Goal: Information Seeking & Learning: Learn about a topic

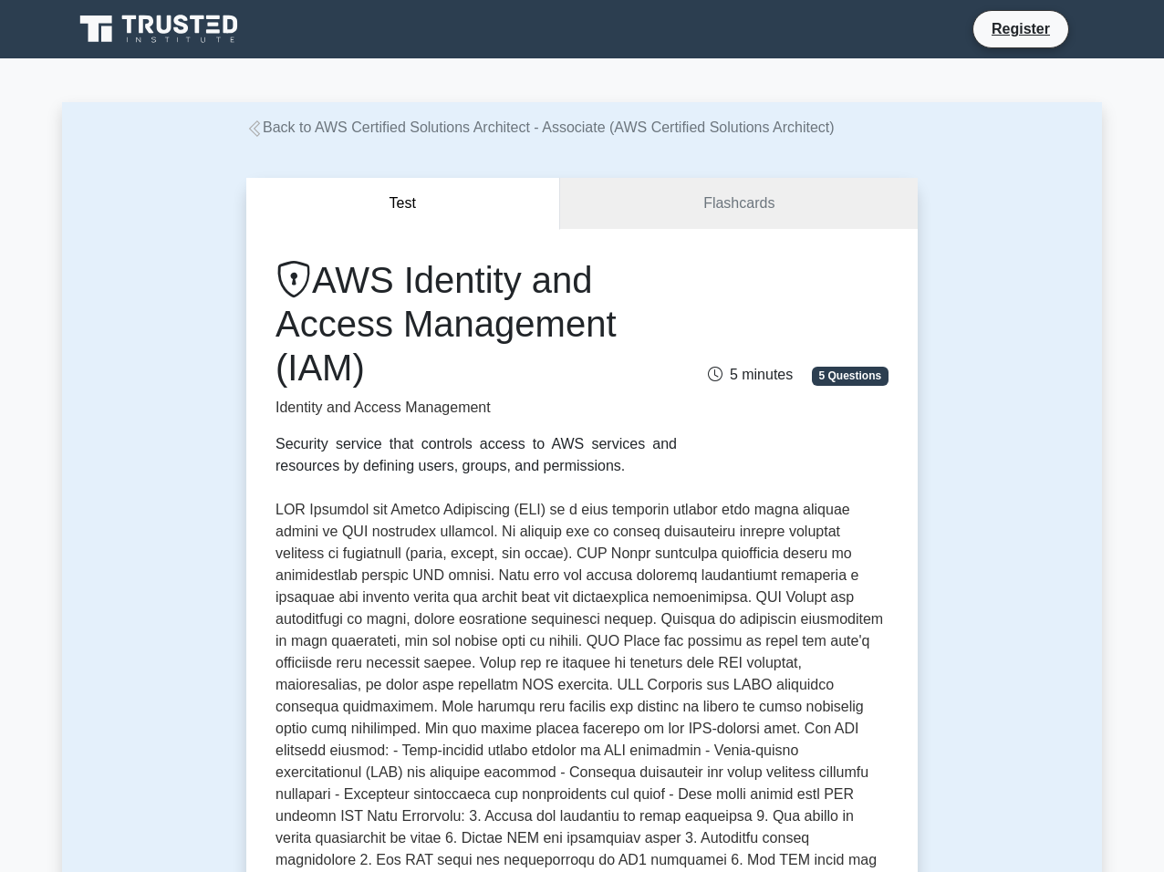
scroll to position [755, 0]
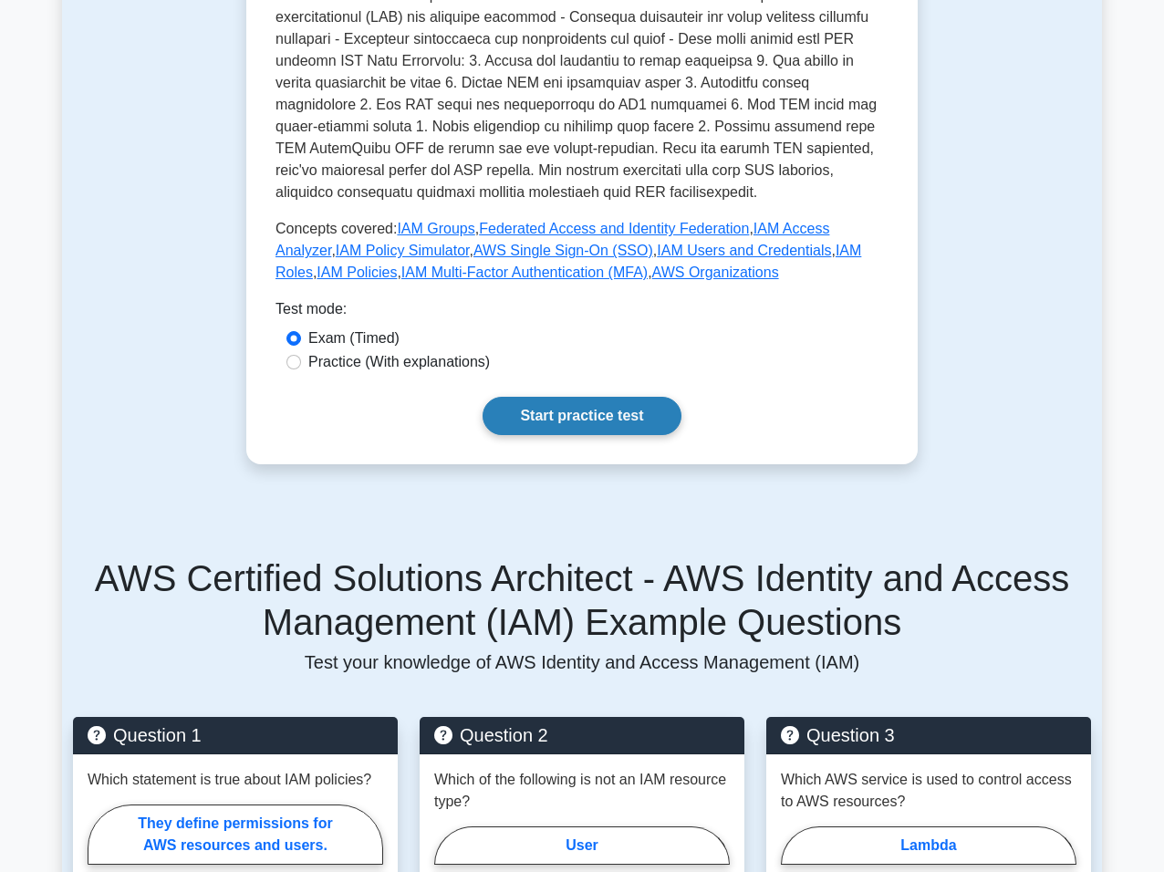
click at [586, 428] on link "Start practice test" at bounding box center [582, 416] width 198 height 38
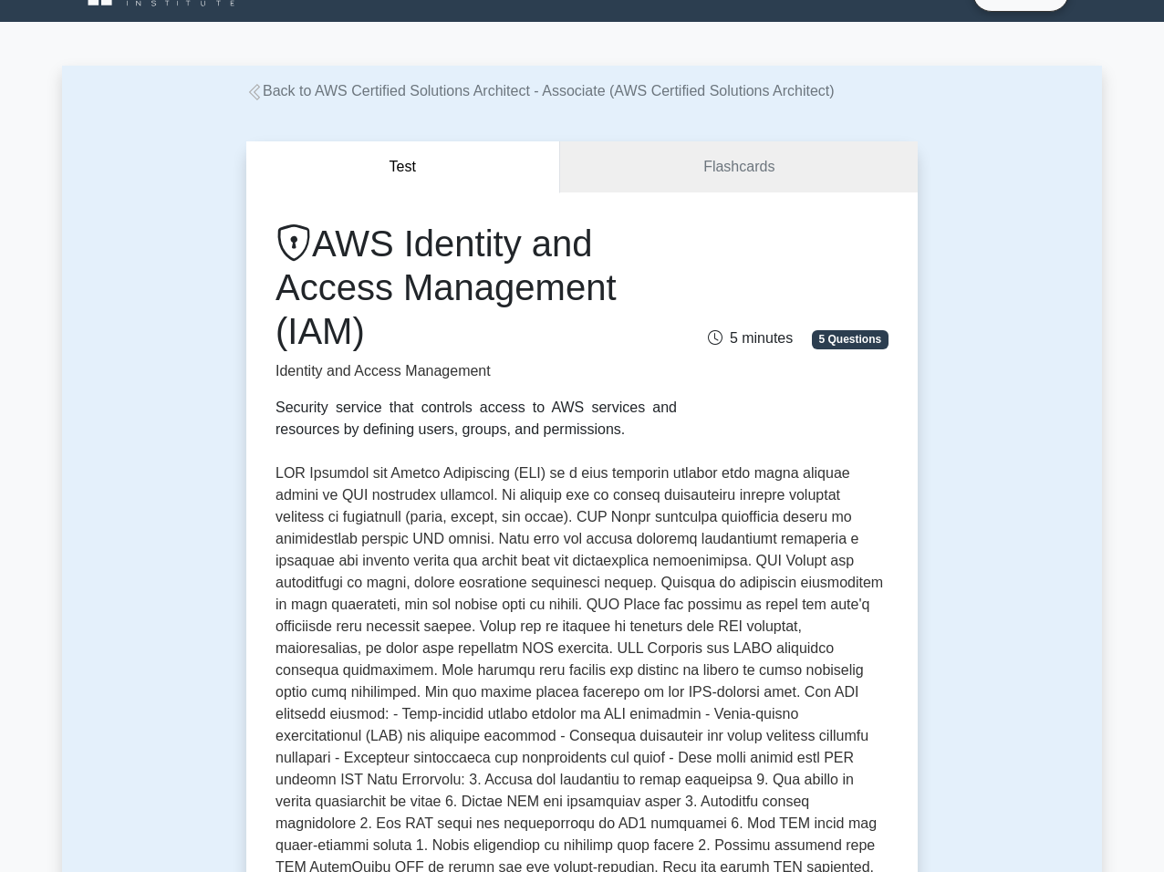
scroll to position [0, 0]
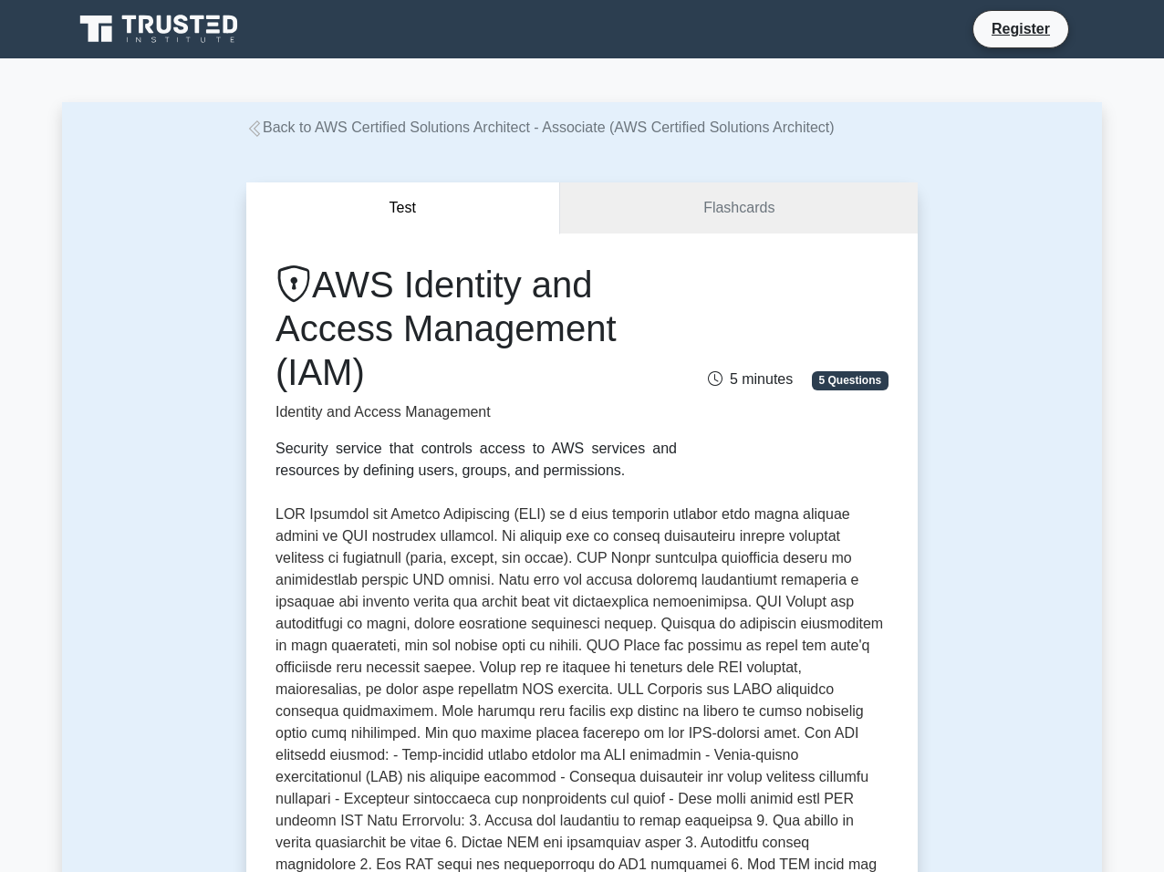
click at [279, 131] on link "Back to AWS Certified Solutions Architect - Associate (AWS Certified Solutions …" at bounding box center [540, 127] width 588 height 16
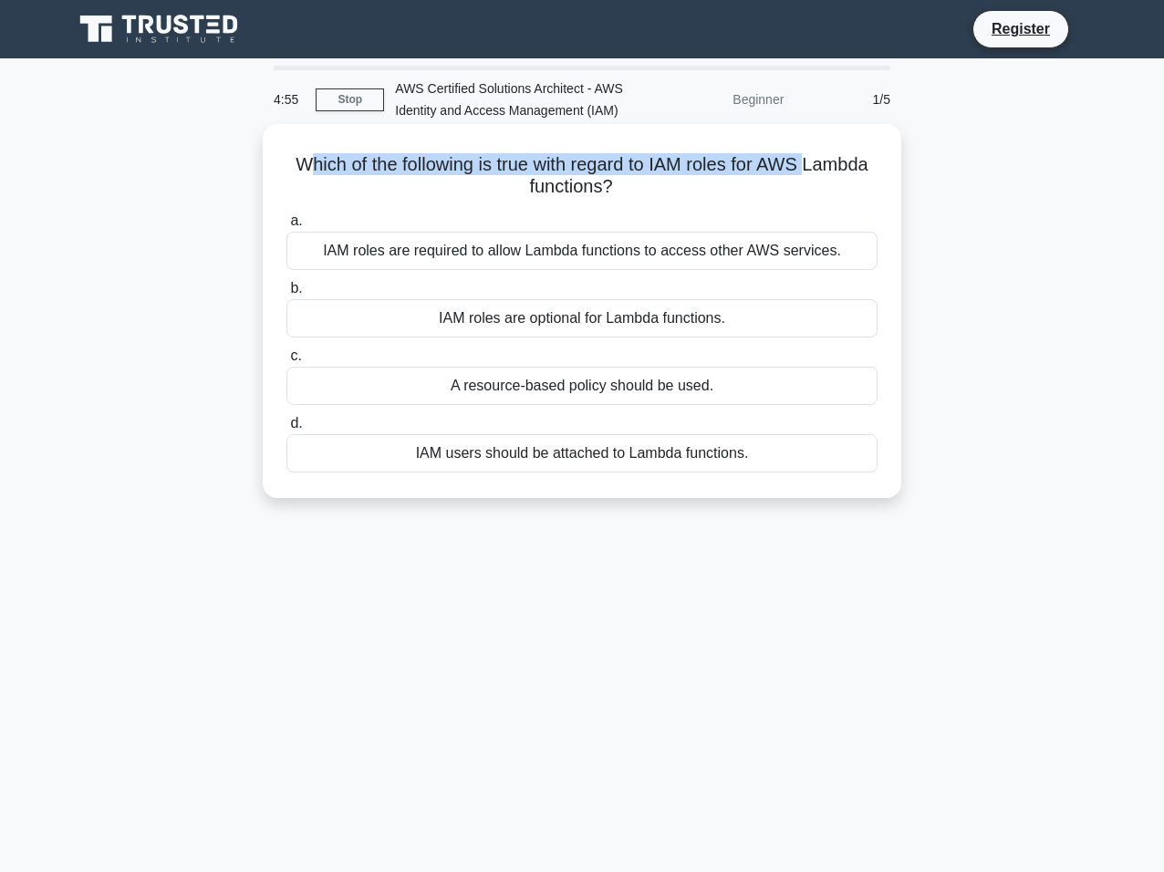
drag, startPoint x: 330, startPoint y: 191, endPoint x: 876, endPoint y: 192, distance: 545.4
click at [876, 192] on h5 "Which of the following is true with regard to IAM roles for AWS Lambda function…" at bounding box center [582, 176] width 595 height 46
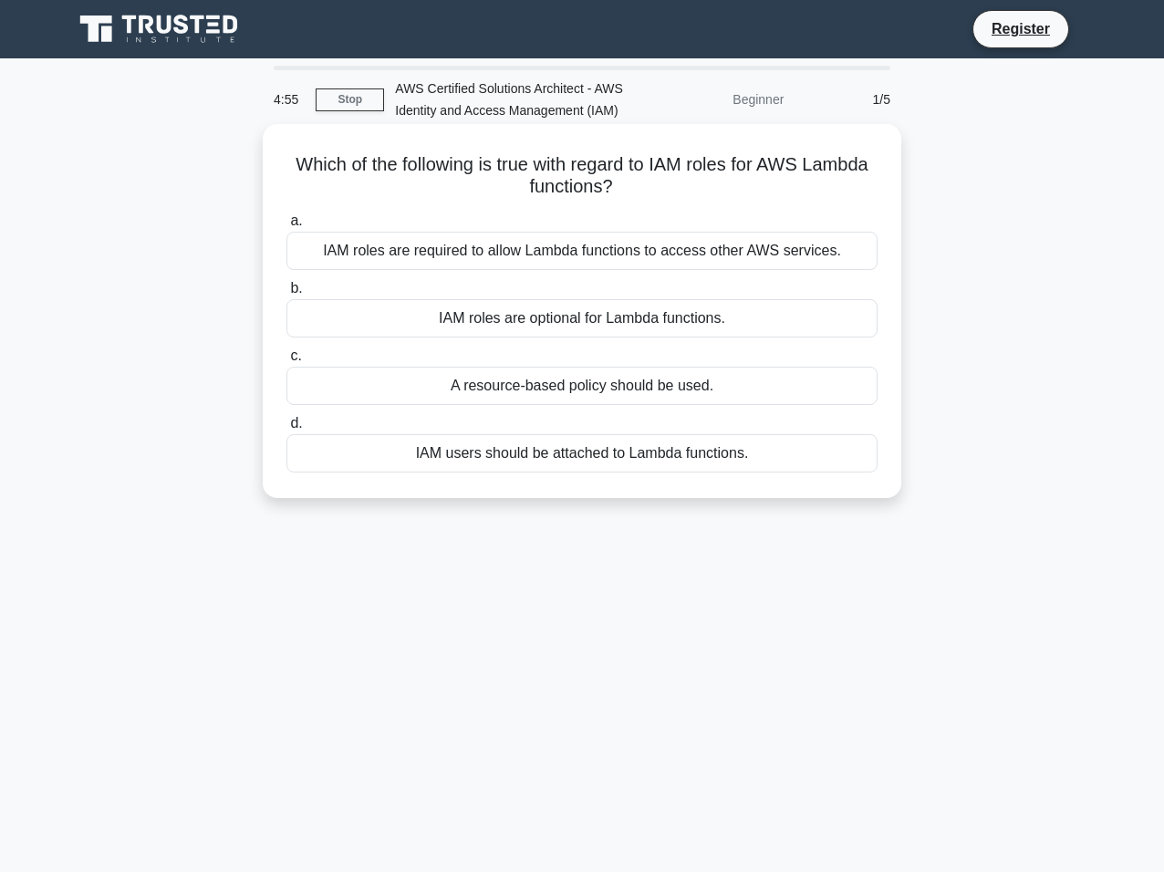
click at [876, 192] on h5 "Which of the following is true with regard to IAM roles for AWS Lambda function…" at bounding box center [582, 176] width 595 height 46
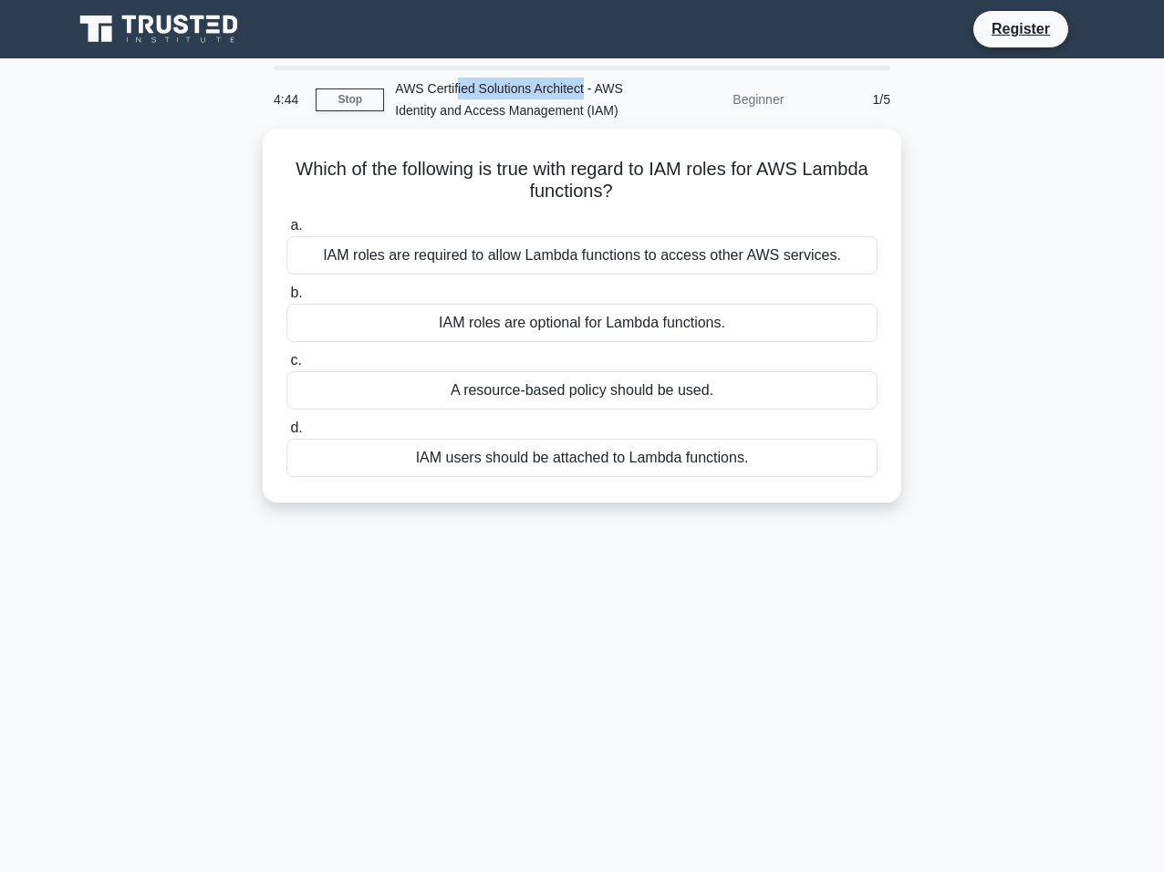
drag, startPoint x: 456, startPoint y: 88, endPoint x: 589, endPoint y: 88, distance: 133.2
click at [589, 88] on div "AWS Certified Solutions Architect - AWS Identity and Access Management (IAM)" at bounding box center [509, 99] width 251 height 58
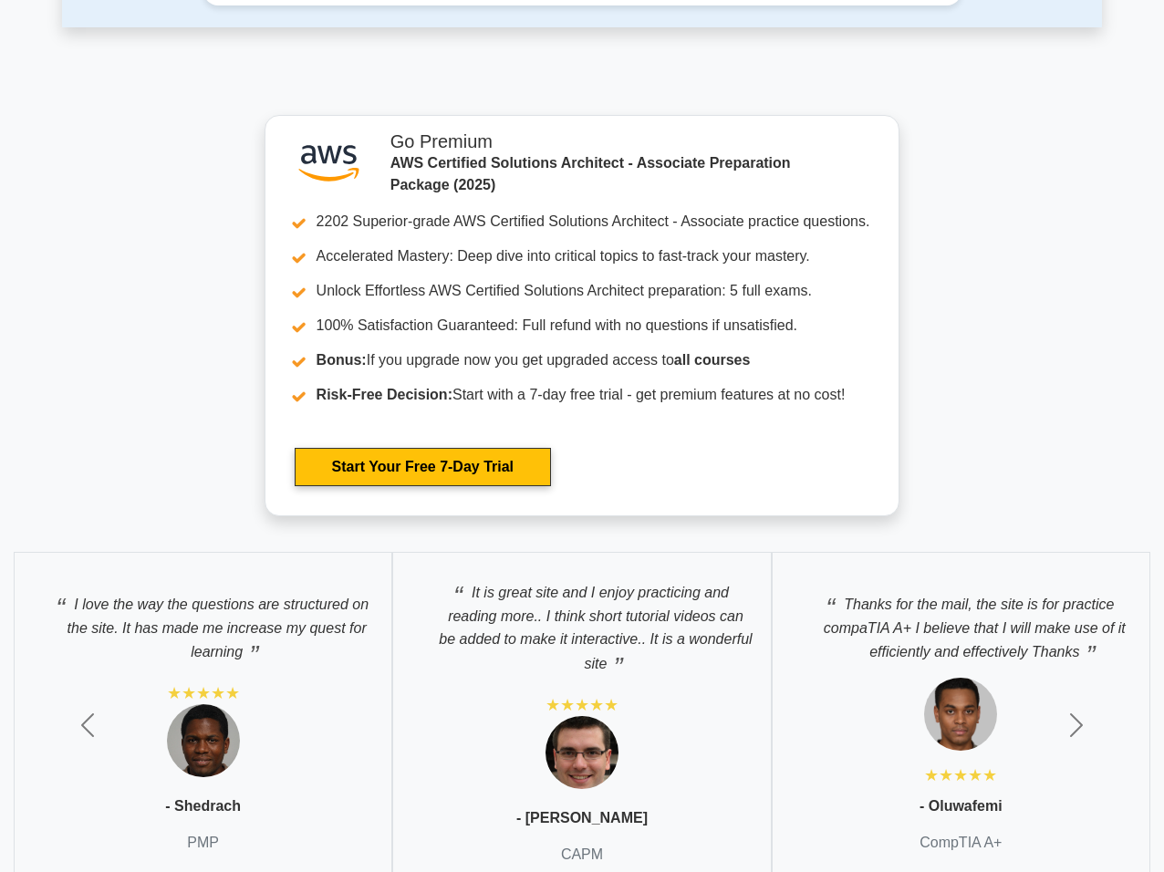
scroll to position [5065, 0]
